Goal: Information Seeking & Learning: Learn about a topic

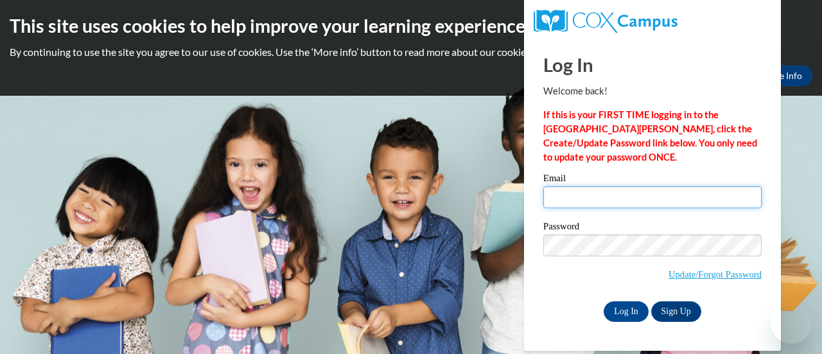
type input "allen.emilie.c@muscogee.k12.ga.us"
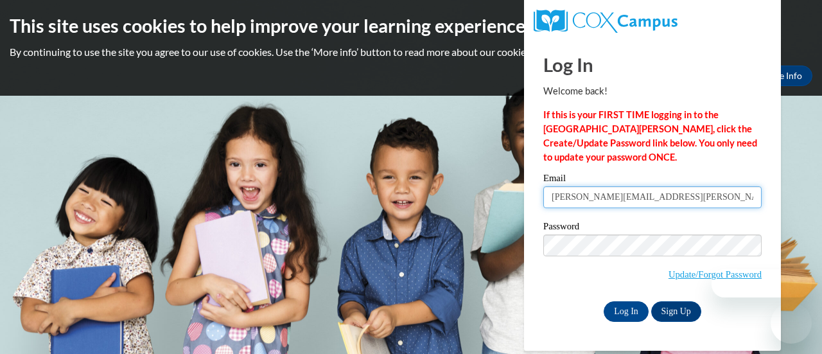
click at [662, 191] on input "allen.emilie.c@muscogee.k12.ga.us" at bounding box center [652, 197] width 218 height 22
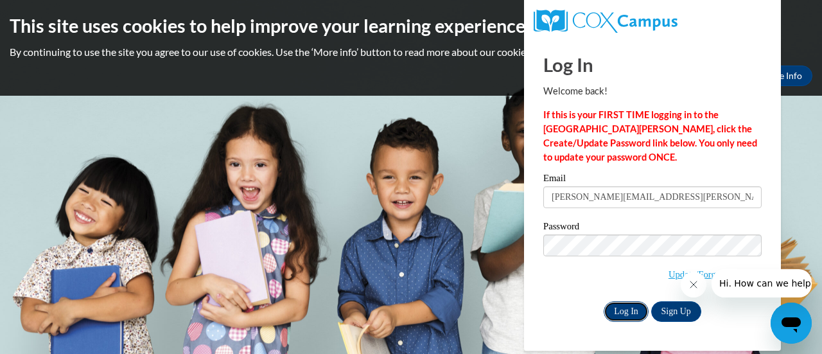
click at [625, 310] on input "Log In" at bounding box center [625, 311] width 45 height 21
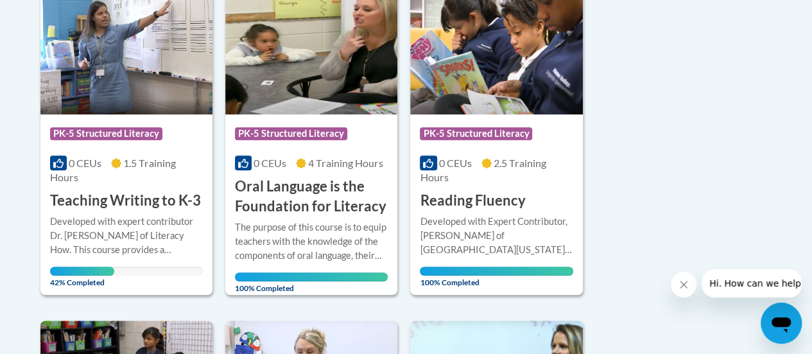
scroll to position [363, 0]
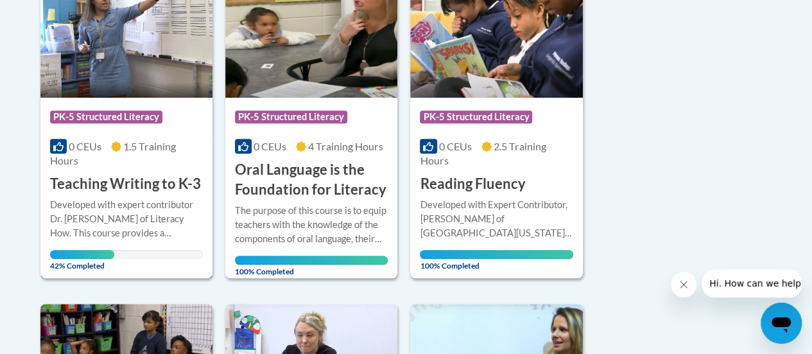
click at [127, 172] on div "Course Category: PK-5 Structured Literacy 0 CEUs 1.5 Training Hours COURSE Teac…" at bounding box center [126, 146] width 172 height 96
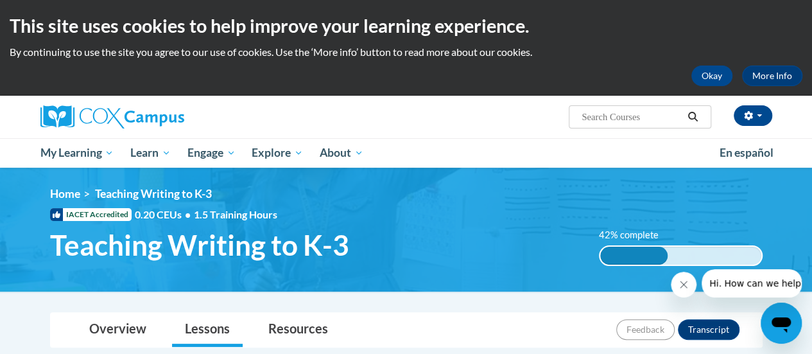
click at [556, 205] on div "<en>My Learning</en><fr>New fr_My Learning</fr><it>New it_My Learning</it><de>N…" at bounding box center [406, 229] width 751 height 85
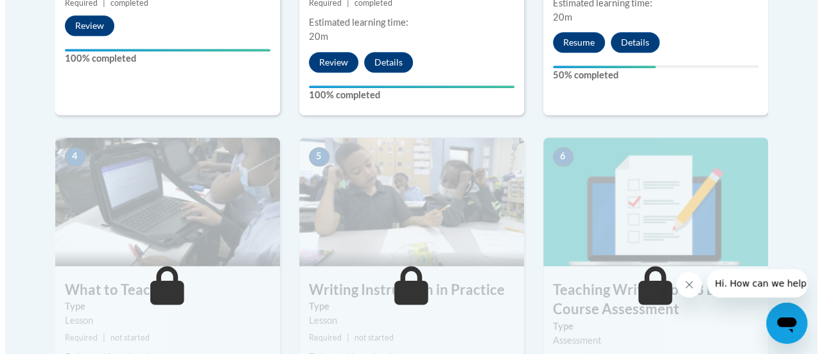
scroll to position [578, 0]
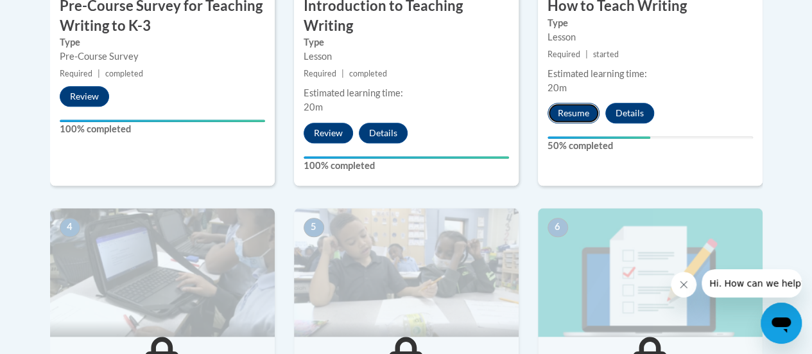
click at [589, 110] on button "Resume" at bounding box center [574, 113] width 52 height 21
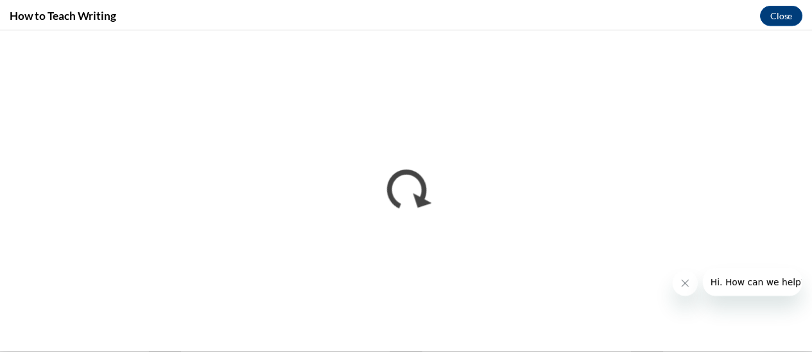
scroll to position [0, 0]
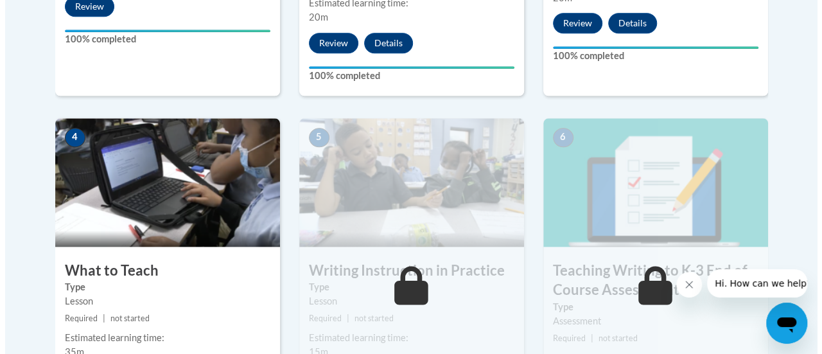
scroll to position [706, 0]
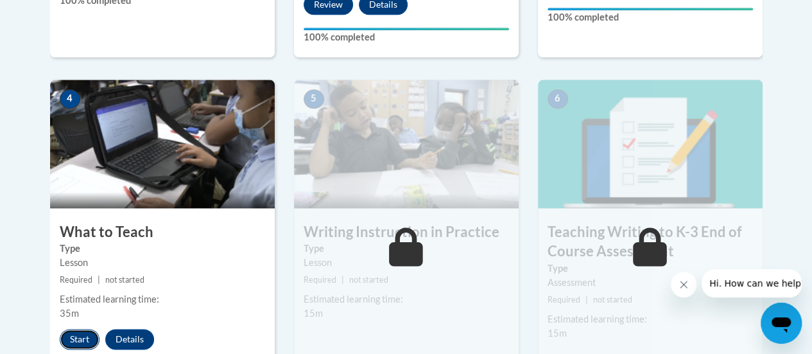
click at [80, 329] on button "Start" at bounding box center [80, 339] width 40 height 21
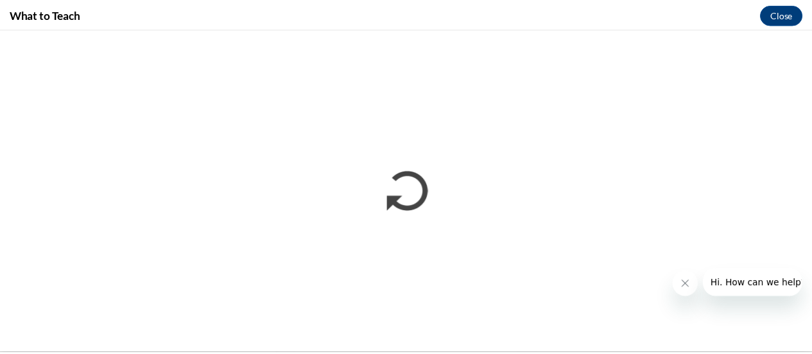
scroll to position [0, 0]
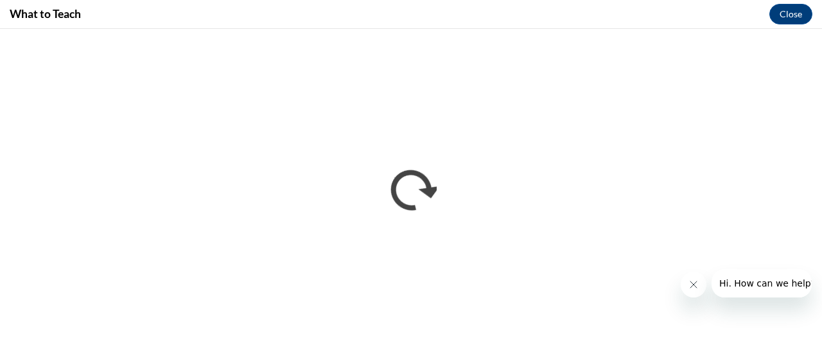
click at [686, 286] on button "Close message from company" at bounding box center [693, 285] width 26 height 26
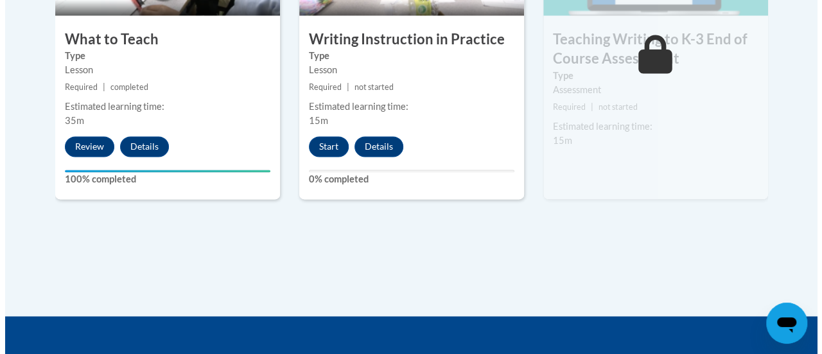
scroll to position [835, 0]
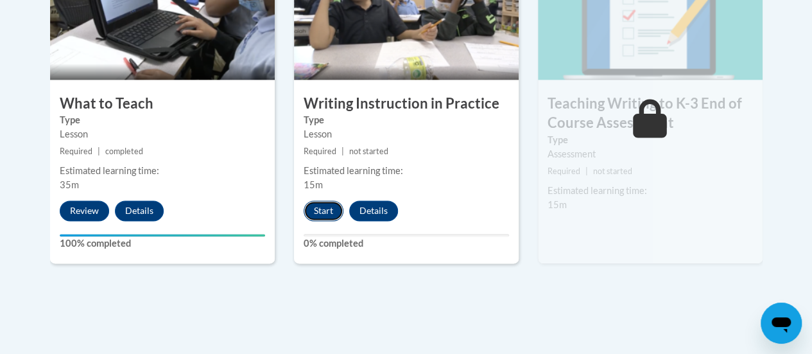
click at [322, 214] on button "Start" at bounding box center [324, 210] width 40 height 21
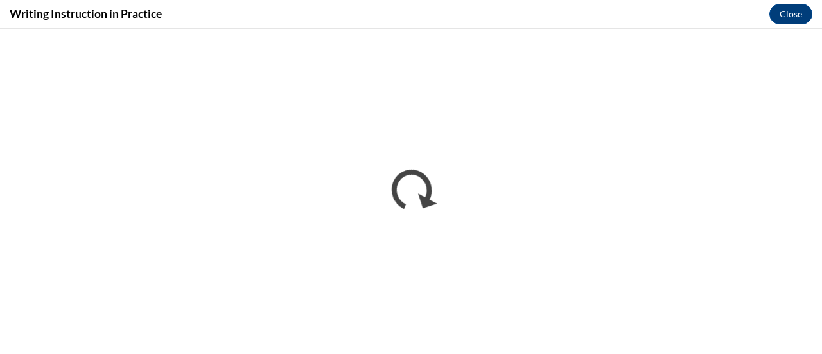
scroll to position [0, 0]
